Goal: Information Seeking & Learning: Learn about a topic

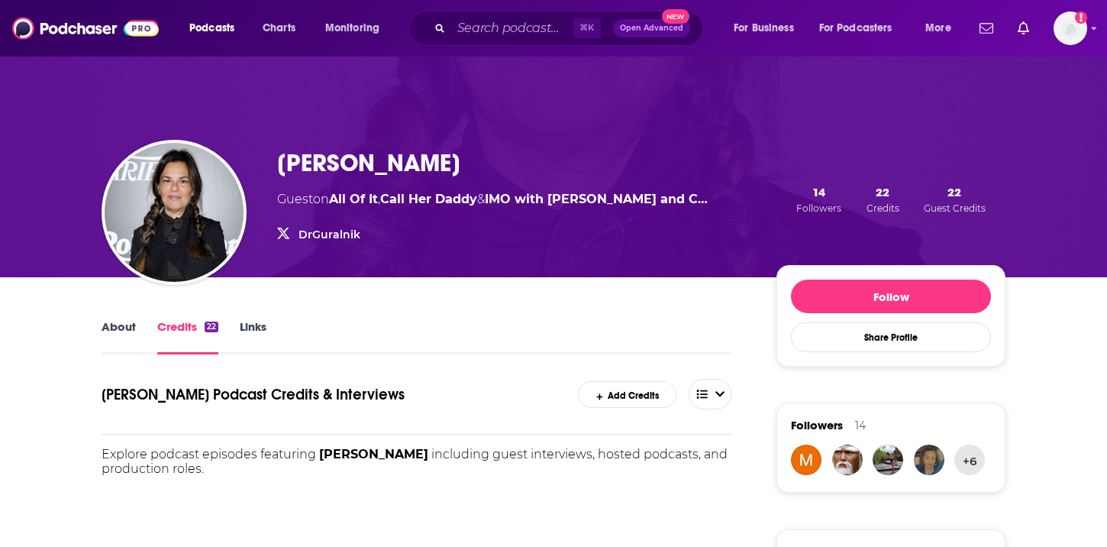
scroll to position [102, 0]
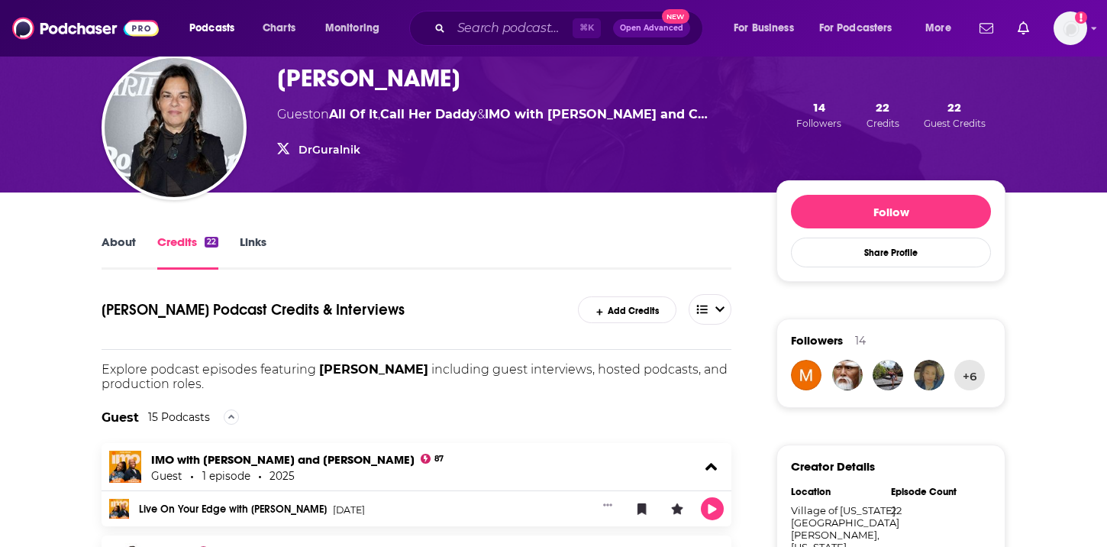
drag, startPoint x: 426, startPoint y: 369, endPoint x: 321, endPoint y: 373, distance: 105.4
click at [321, 373] on span "[PERSON_NAME]" at bounding box center [373, 369] width 109 height 15
copy span "[PERSON_NAME]"
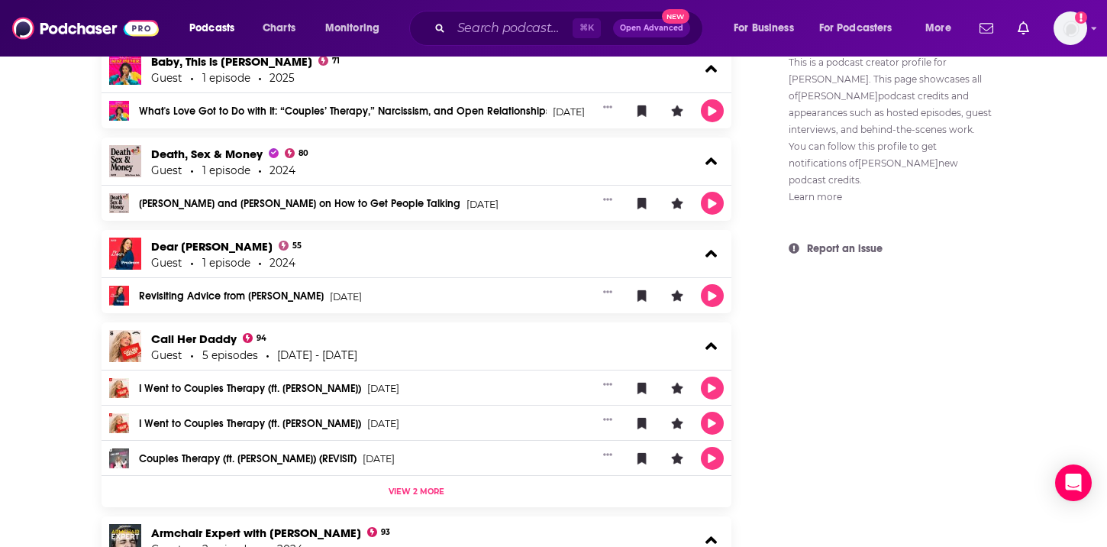
scroll to position [1183, 0]
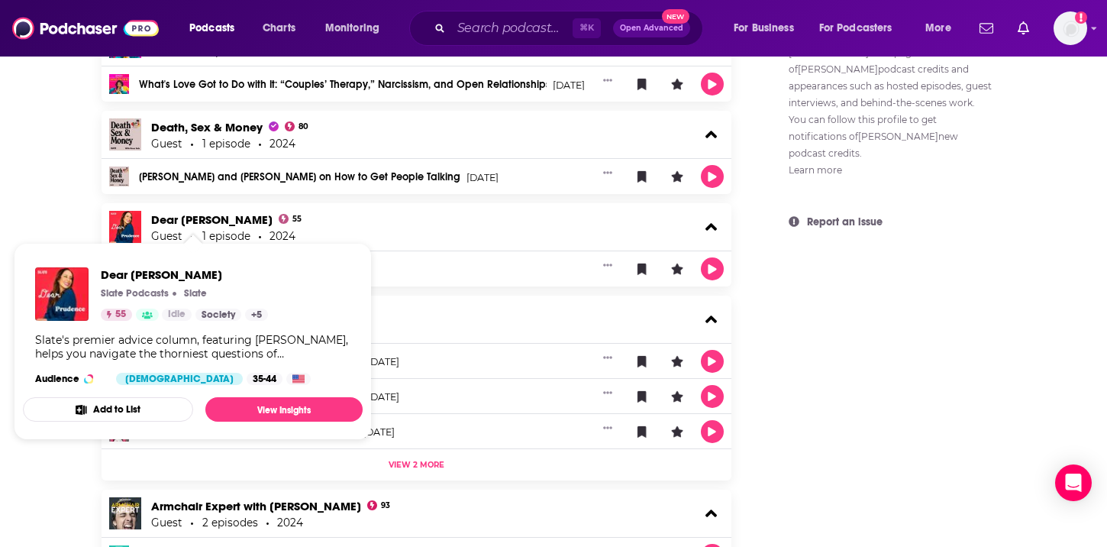
click at [401, 266] on div "Revisiting Advice from Dr. Orna Guralnik Jun 21st, 2024" at bounding box center [362, 269] width 446 height 11
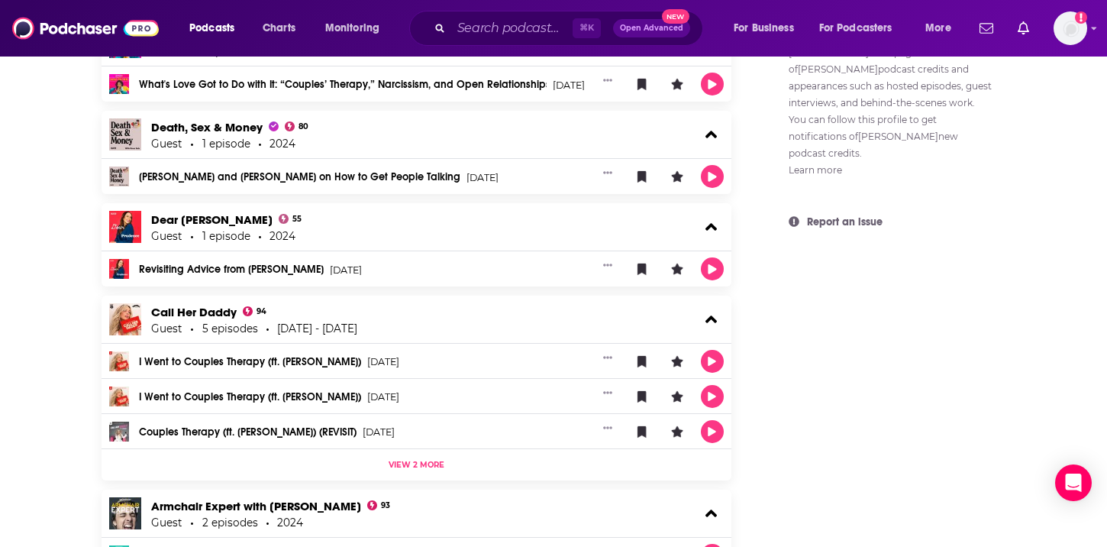
click at [266, 274] on link "Revisiting Advice from Dr. Orna Guralnik" at bounding box center [231, 269] width 185 height 11
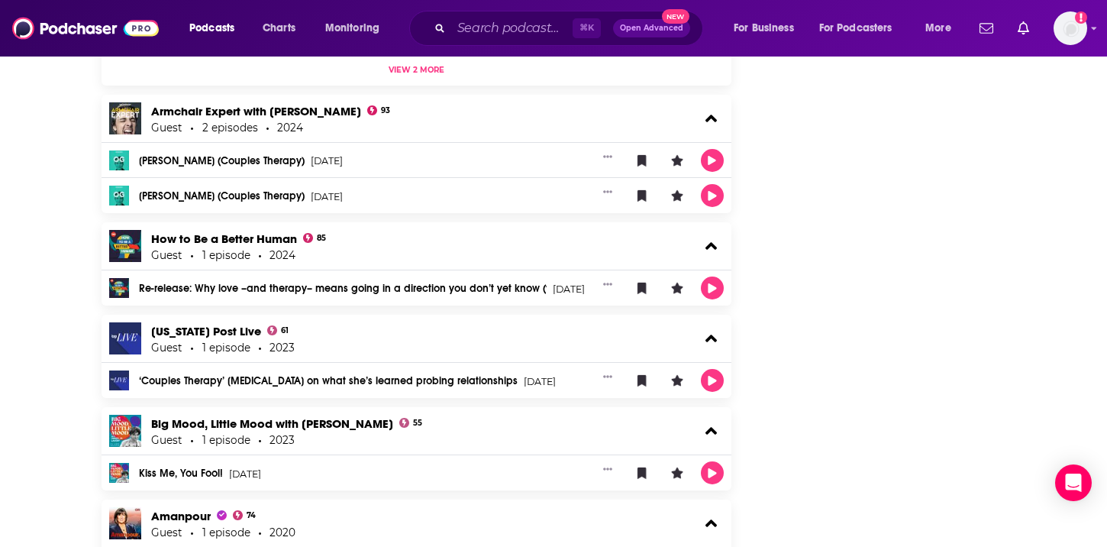
scroll to position [1584, 0]
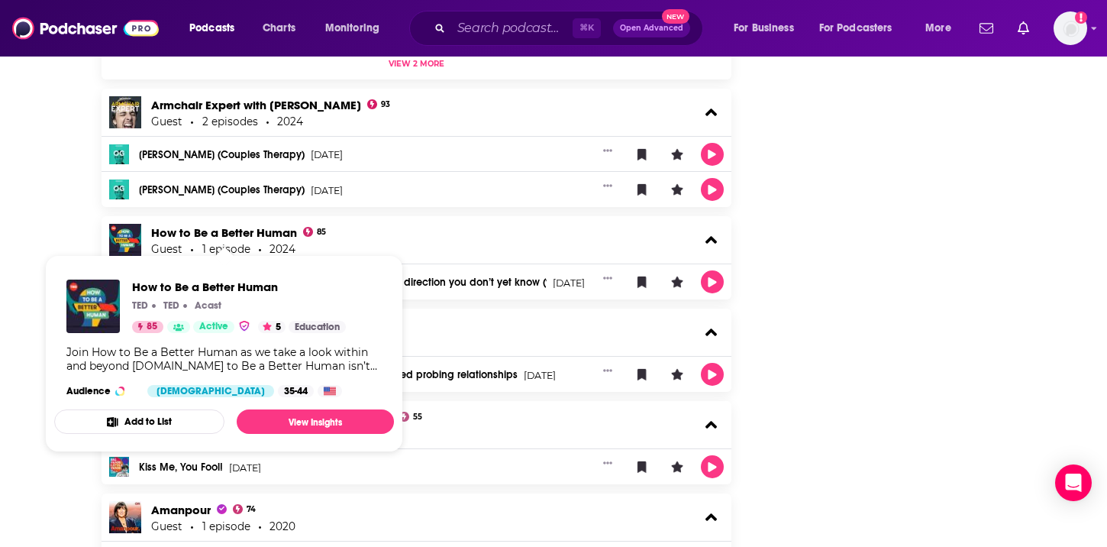
click at [441, 282] on link "Re-release: Why love –and therapy– means going in a direction you don’t yet kno…" at bounding box center [343, 282] width 408 height 11
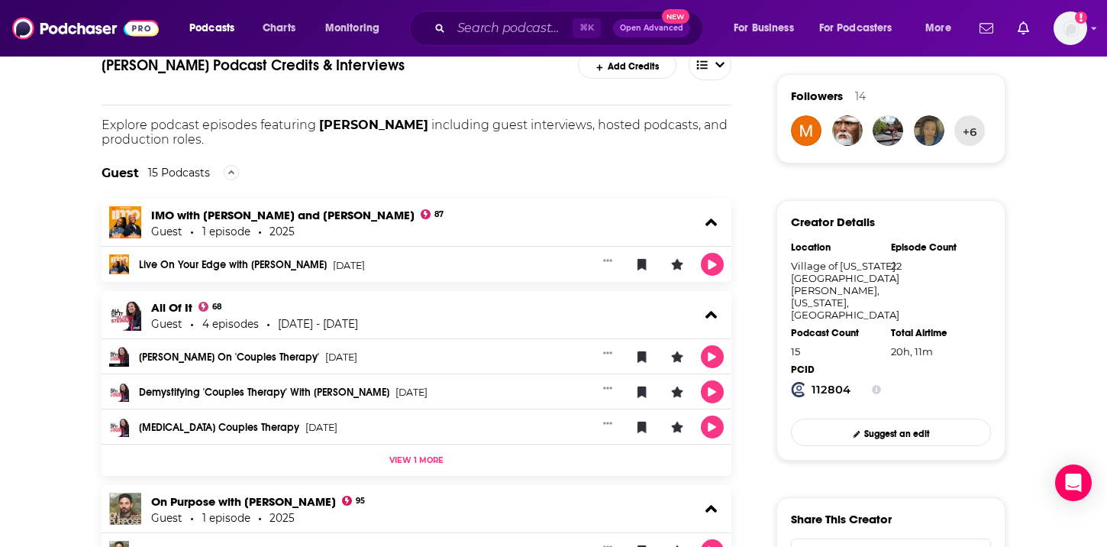
scroll to position [0, 0]
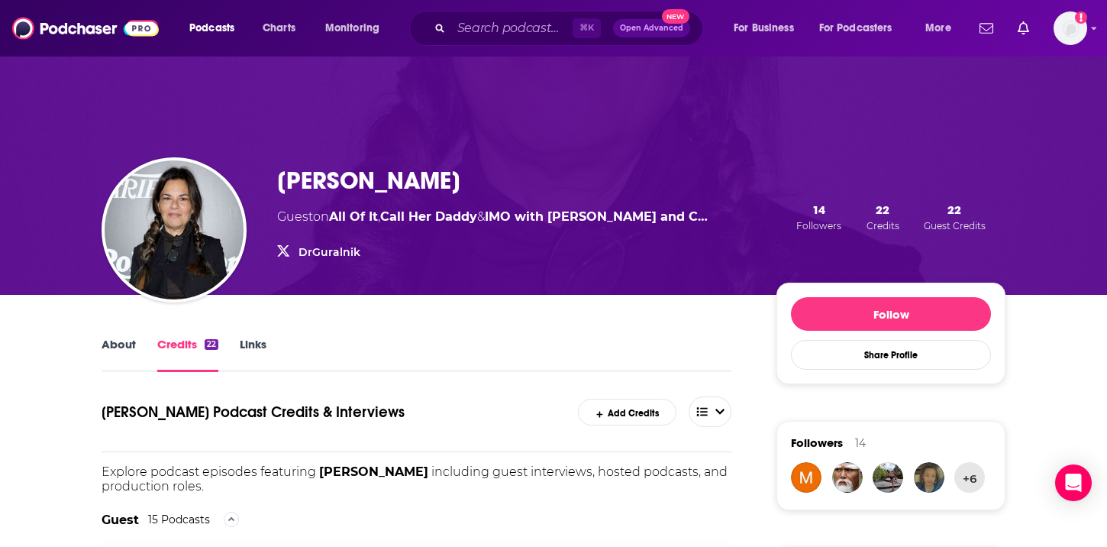
drag, startPoint x: 498, startPoint y: 173, endPoint x: 274, endPoint y: 179, distance: 223.8
click at [274, 179] on div "Dr. Orna Guralnik Guest on All Of It , Call Her Daddy & IMO with Michelle Obama…" at bounding box center [554, 217] width 904 height 156
copy h3 "[PERSON_NAME]"
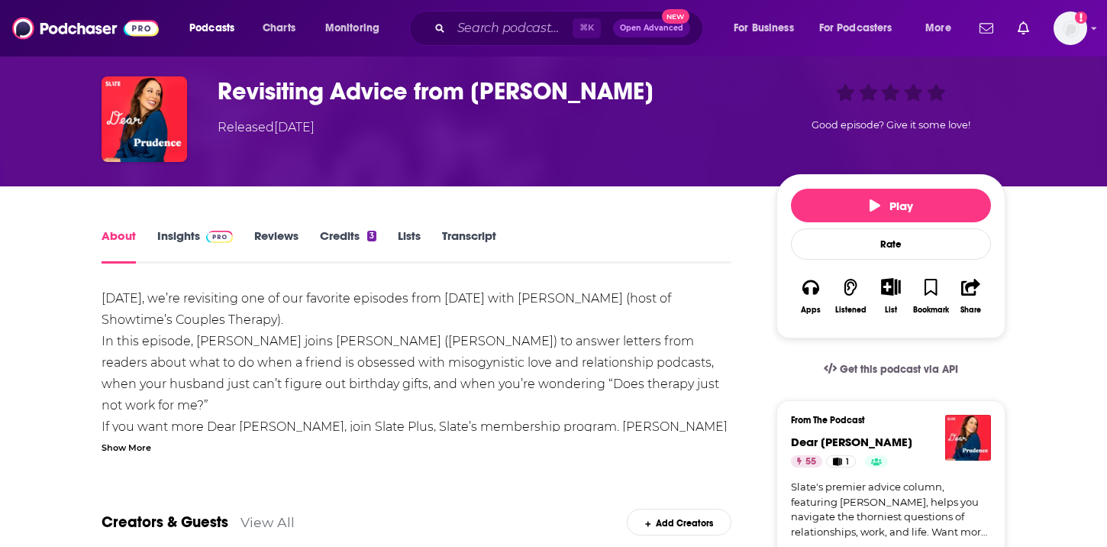
scroll to position [67, 0]
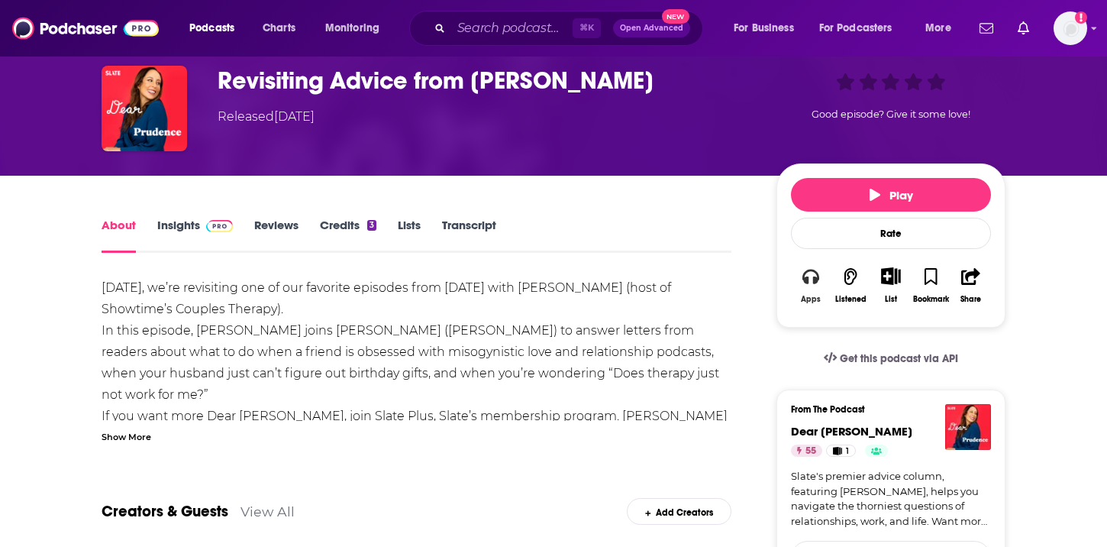
click at [809, 276] on icon "button" at bounding box center [810, 276] width 17 height 17
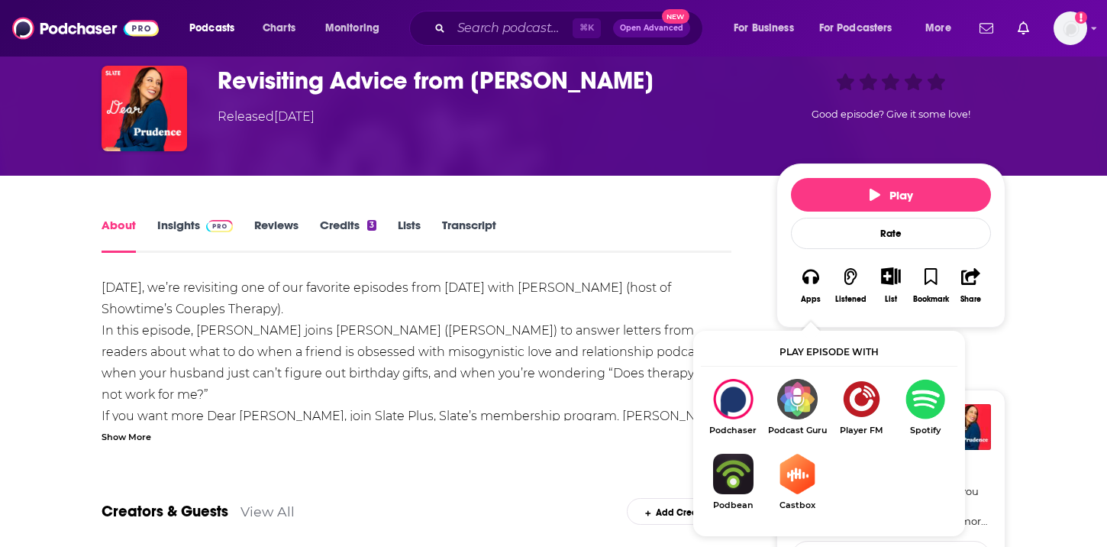
click at [922, 404] on img "Show Listen On dropdown" at bounding box center [925, 399] width 64 height 40
